Goal: Transaction & Acquisition: Download file/media

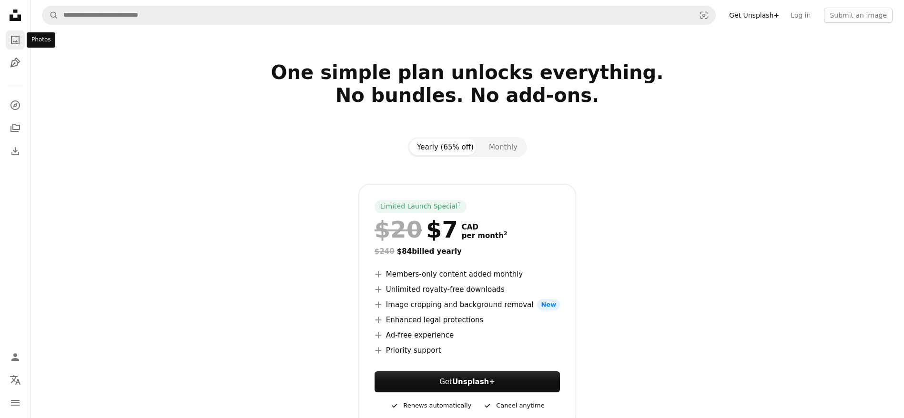
click at [6, 35] on link "A photo" at bounding box center [15, 39] width 19 height 19
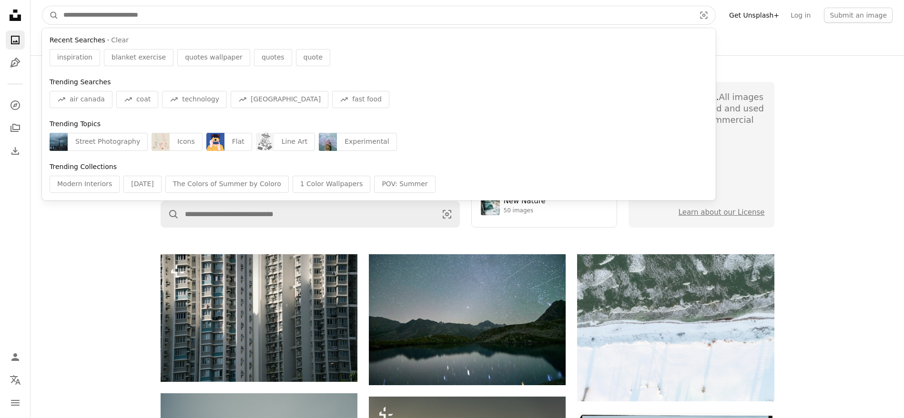
click at [105, 18] on input "Find visuals sitewide" at bounding box center [376, 15] width 634 height 18
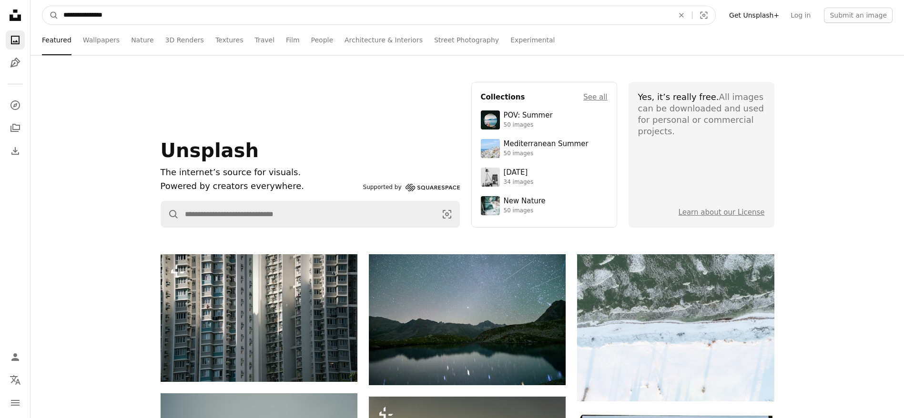
type input "**********"
click at [42, 6] on button "A magnifying glass" at bounding box center [50, 15] width 16 height 18
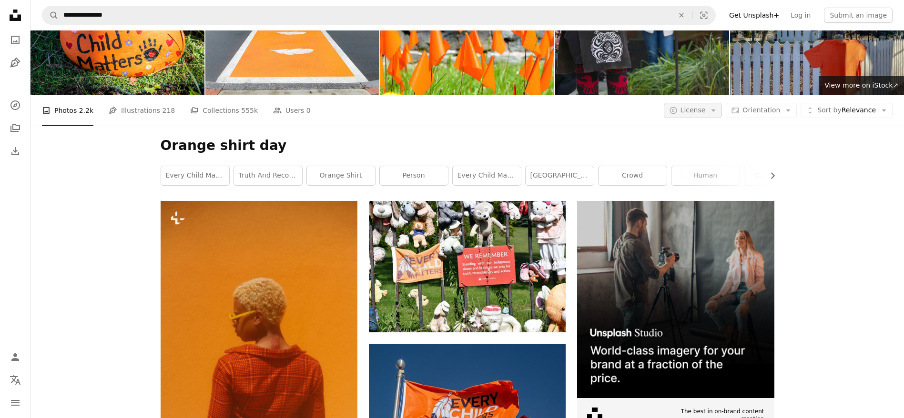
scroll to position [71, 0]
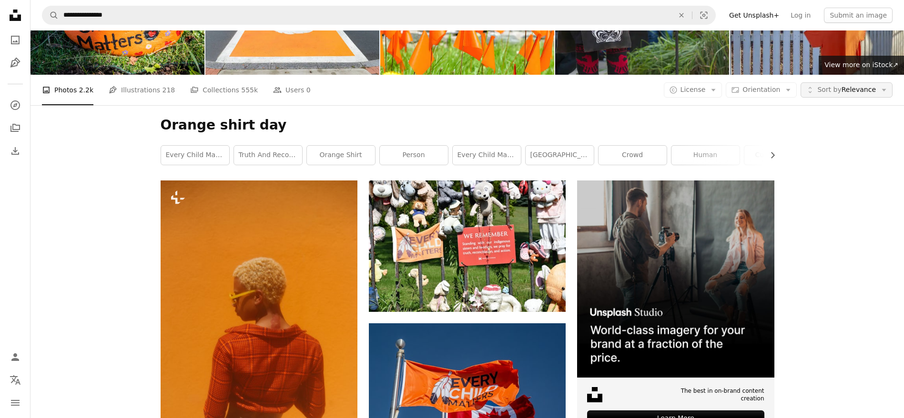
click at [839, 87] on span "Sort by" at bounding box center [829, 90] width 24 height 8
click at [713, 96] on button "A copyright icon © License Arrow down" at bounding box center [693, 89] width 59 height 15
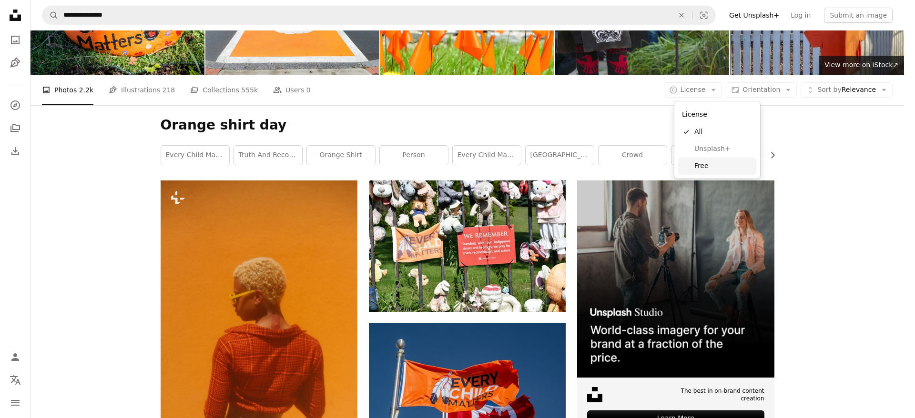
click at [705, 165] on span "Free" at bounding box center [723, 167] width 58 height 10
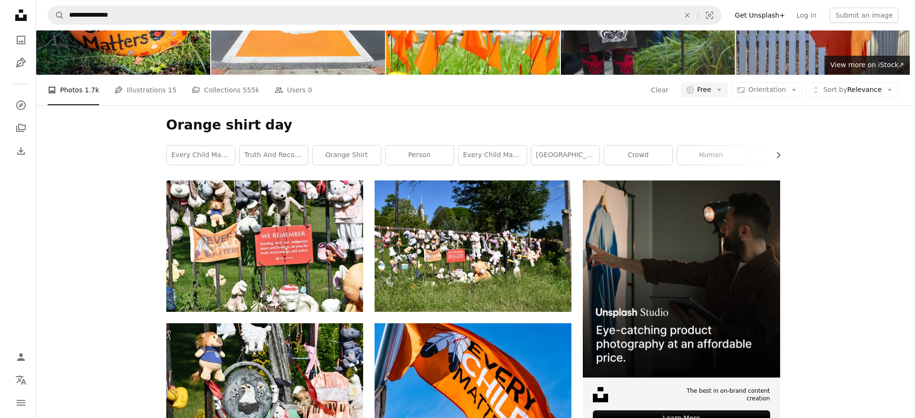
scroll to position [286, 0]
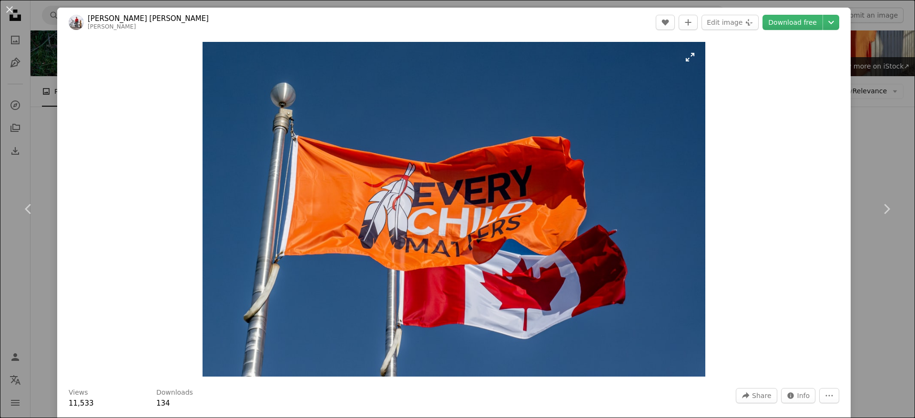
drag, startPoint x: 487, startPoint y: 187, endPoint x: 462, endPoint y: 188, distance: 24.3
click at [462, 188] on img "Zoom in on this image" at bounding box center [454, 209] width 503 height 335
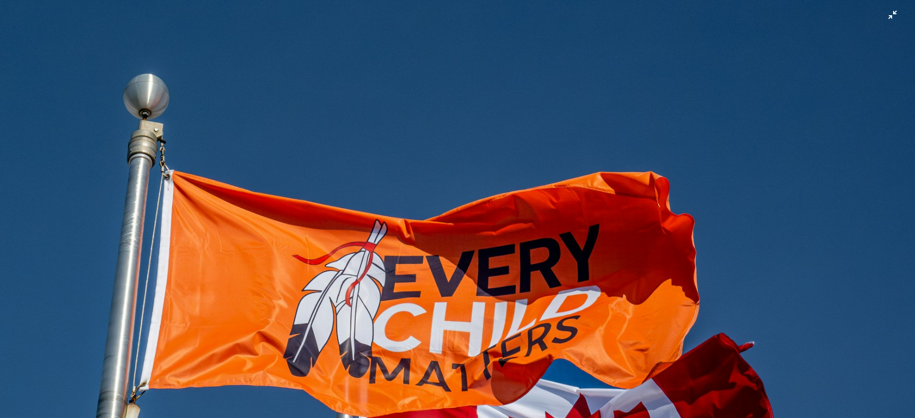
scroll to position [89, 0]
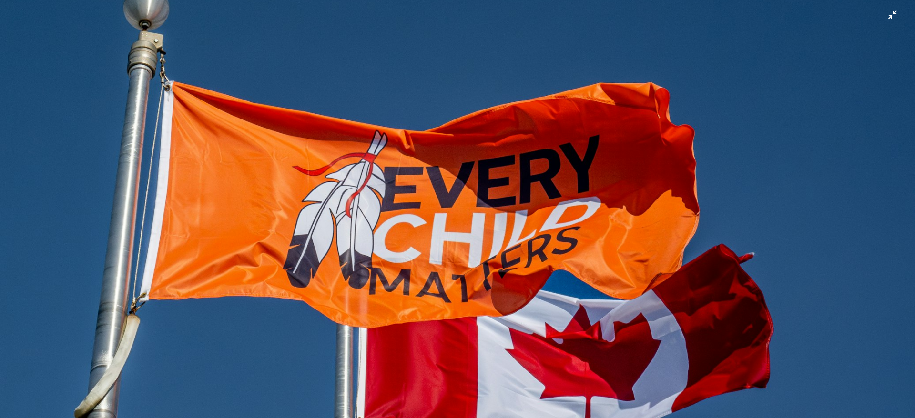
click at [879, 17] on img "Zoom out on this image" at bounding box center [458, 215] width 916 height 611
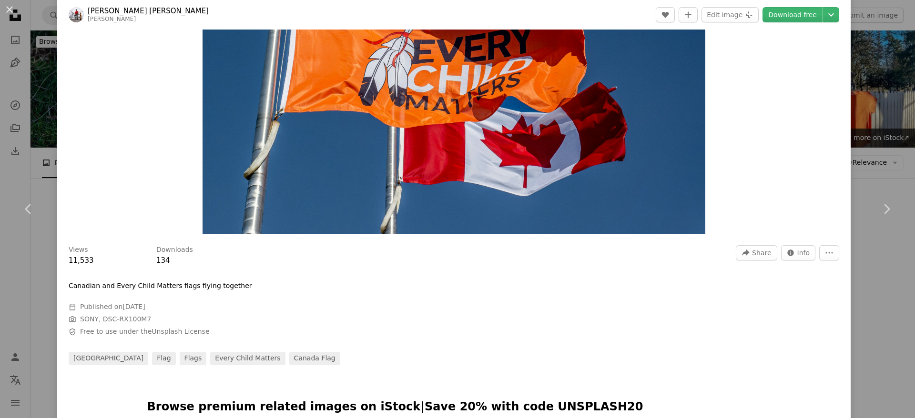
scroll to position [71, 0]
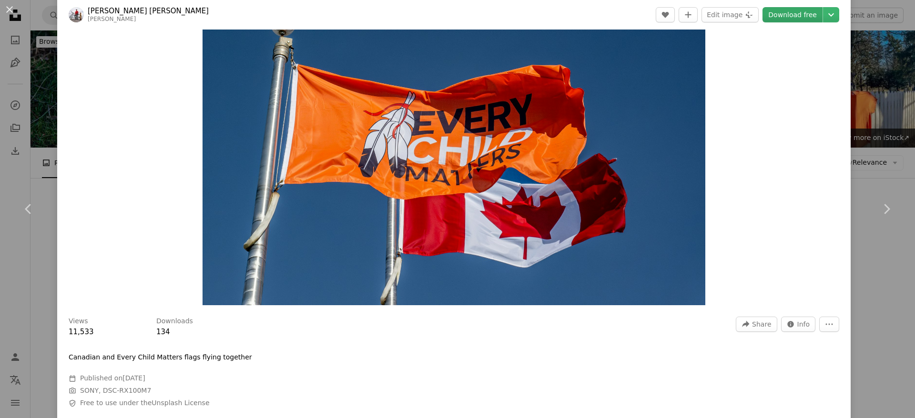
click at [791, 16] on link "Download free" at bounding box center [792, 14] width 60 height 15
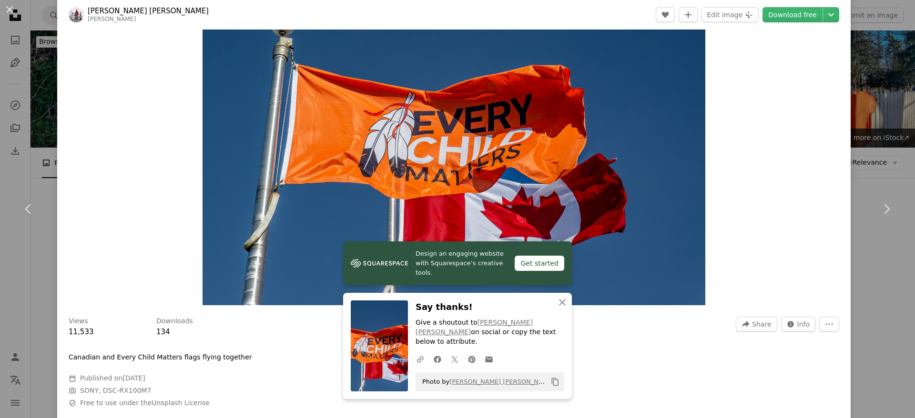
click at [782, 166] on div "Zoom in" at bounding box center [453, 138] width 793 height 345
click at [557, 308] on icon "An X shape" at bounding box center [562, 302] width 11 height 11
